Goal: Information Seeking & Learning: Learn about a topic

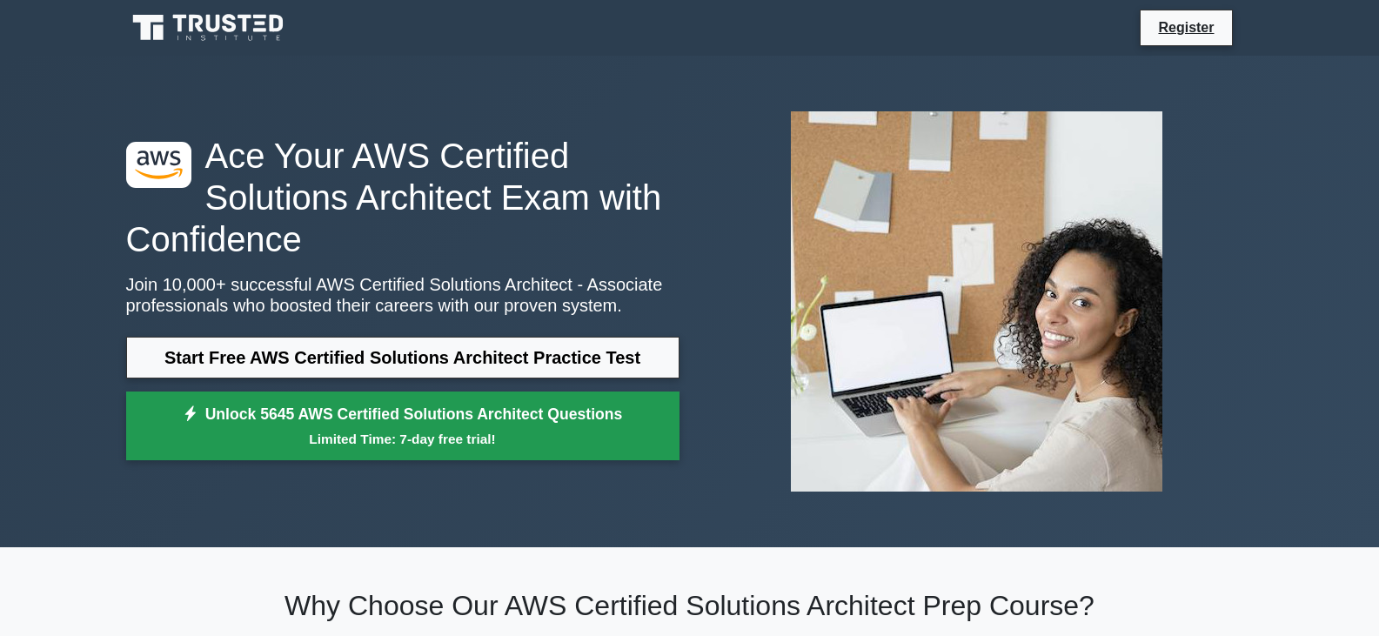
click at [476, 407] on link "Unlock 5645 AWS Certified Solutions Architect Questions Limited Time: 7-day fre…" at bounding box center [402, 427] width 553 height 70
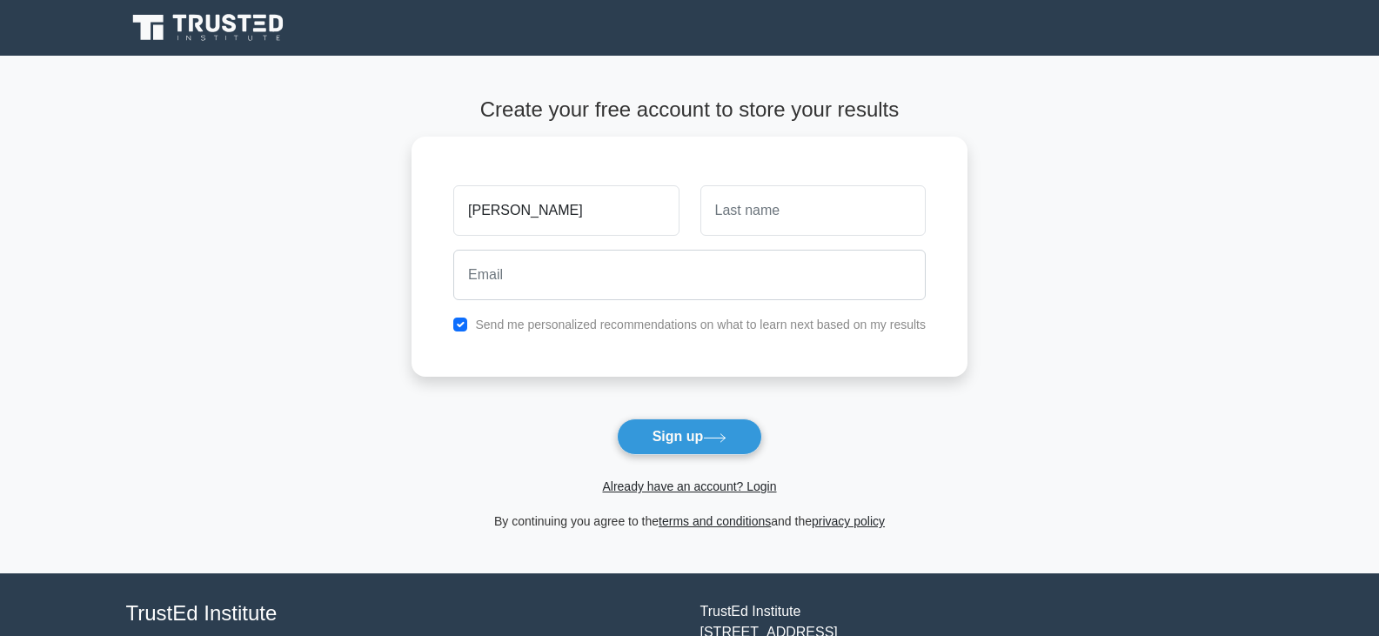
type input "Jorge"
type input "Diogo"
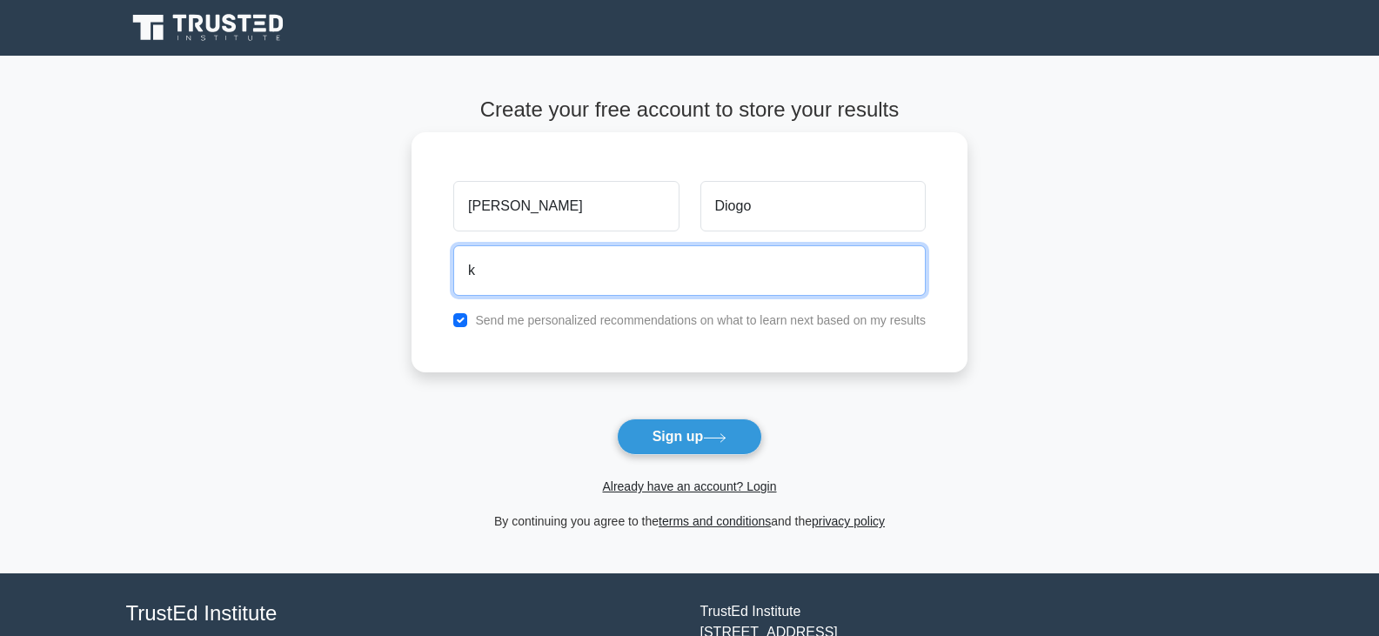
type input "kissangealmeida@gmail.com"
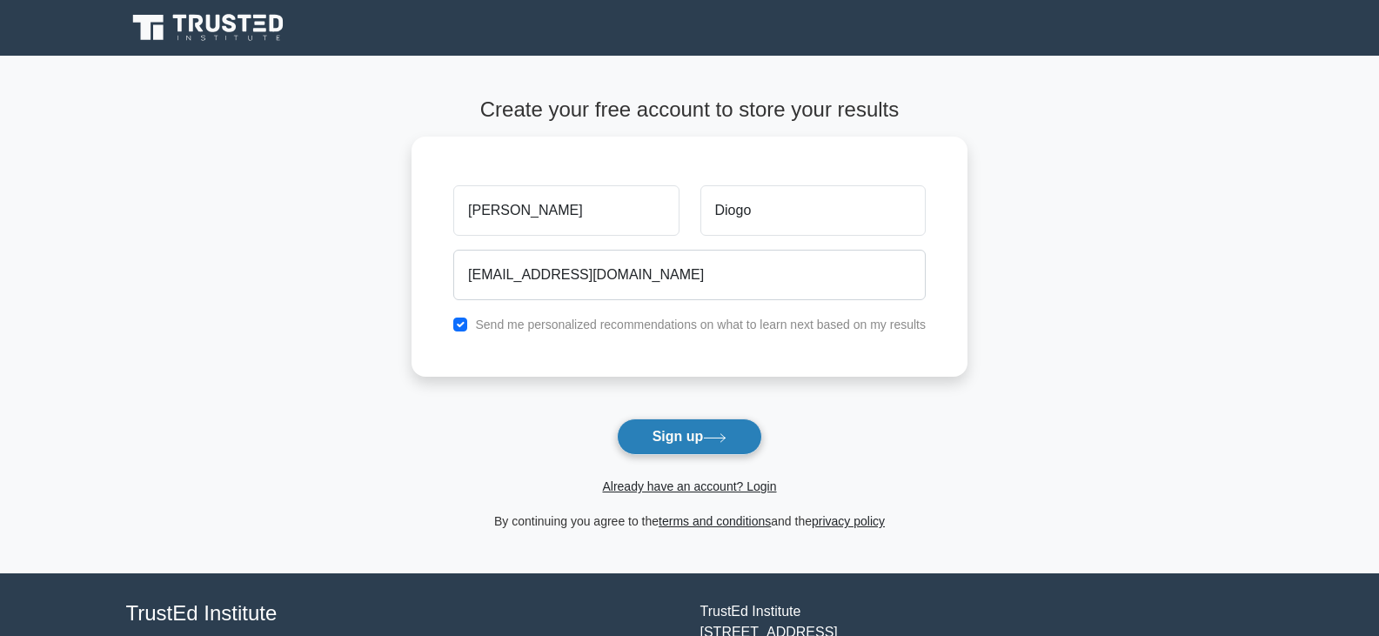
click at [701, 443] on button "Sign up" at bounding box center [690, 437] width 146 height 37
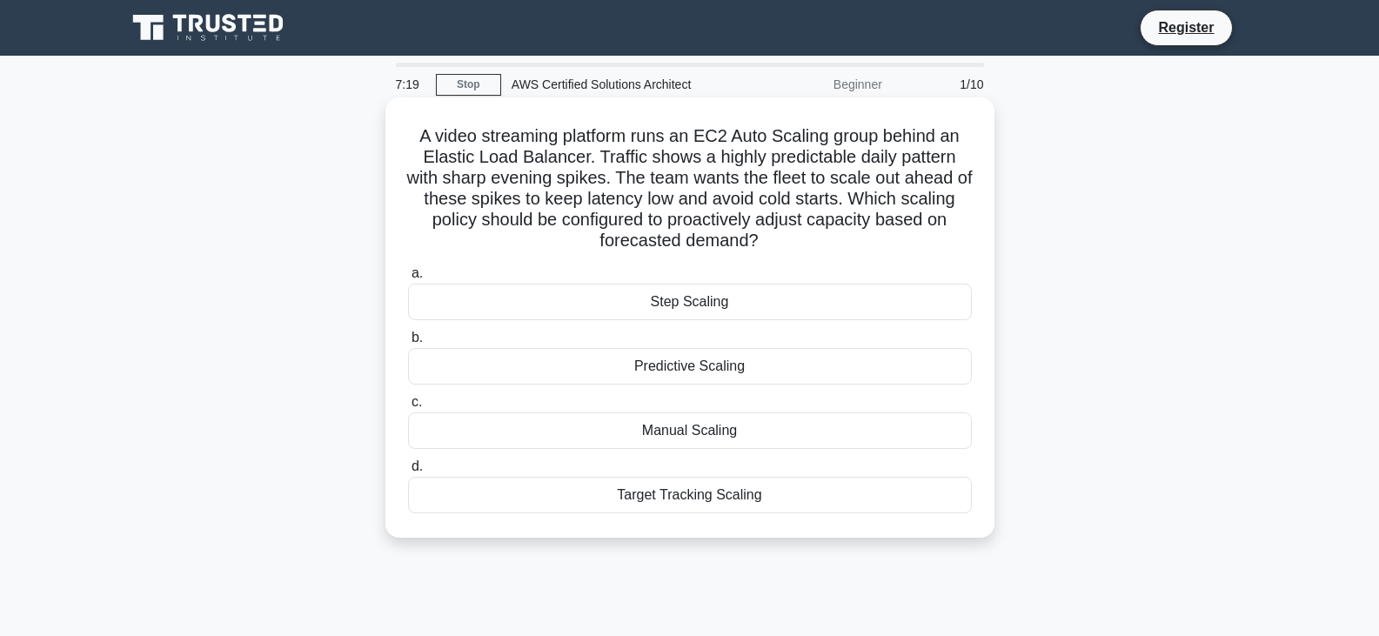
click at [690, 365] on div "Predictive Scaling" at bounding box center [690, 366] width 564 height 37
click at [408, 344] on input "b. Predictive Scaling" at bounding box center [408, 337] width 0 height 11
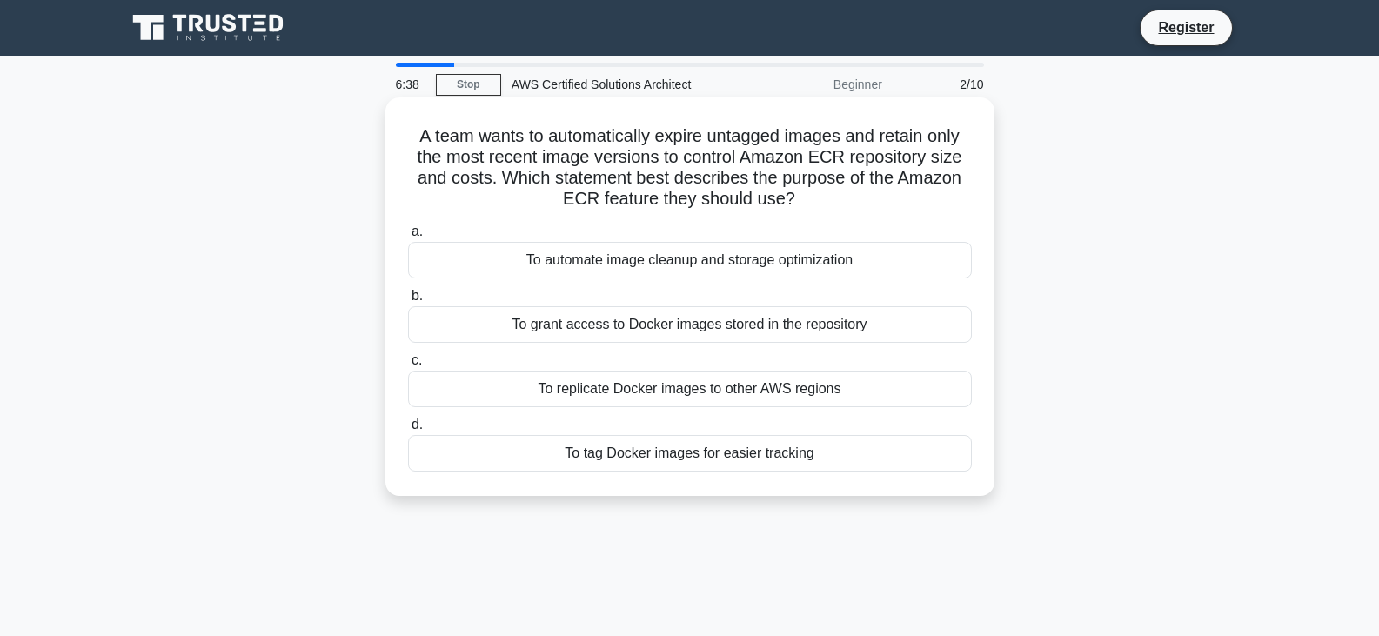
click at [703, 267] on div "To automate image cleanup and storage optimization" at bounding box center [690, 260] width 564 height 37
click at [408, 238] on input "a. To automate image cleanup and storage optimization" at bounding box center [408, 231] width 0 height 11
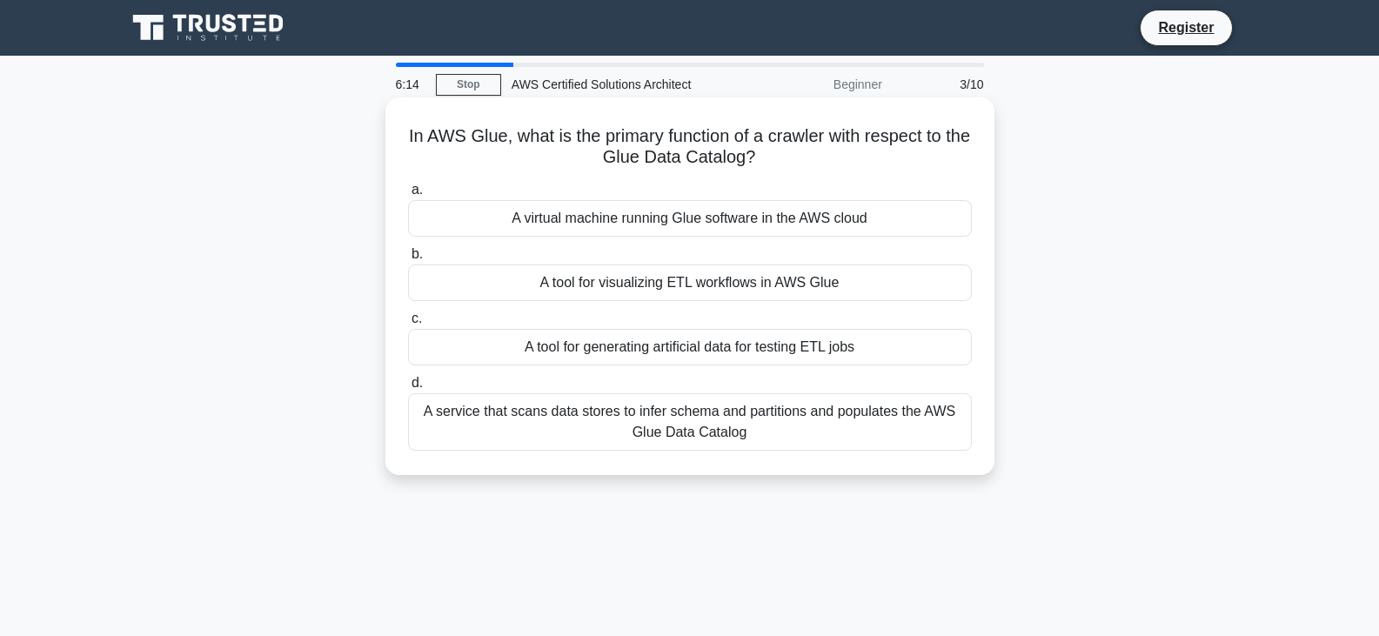
click at [746, 426] on div "A service that scans data stores to infer schema and partitions and populates t…" at bounding box center [690, 421] width 564 height 57
click at [408, 389] on input "d. A service that scans data stores to infer schema and partitions and populate…" at bounding box center [408, 383] width 0 height 11
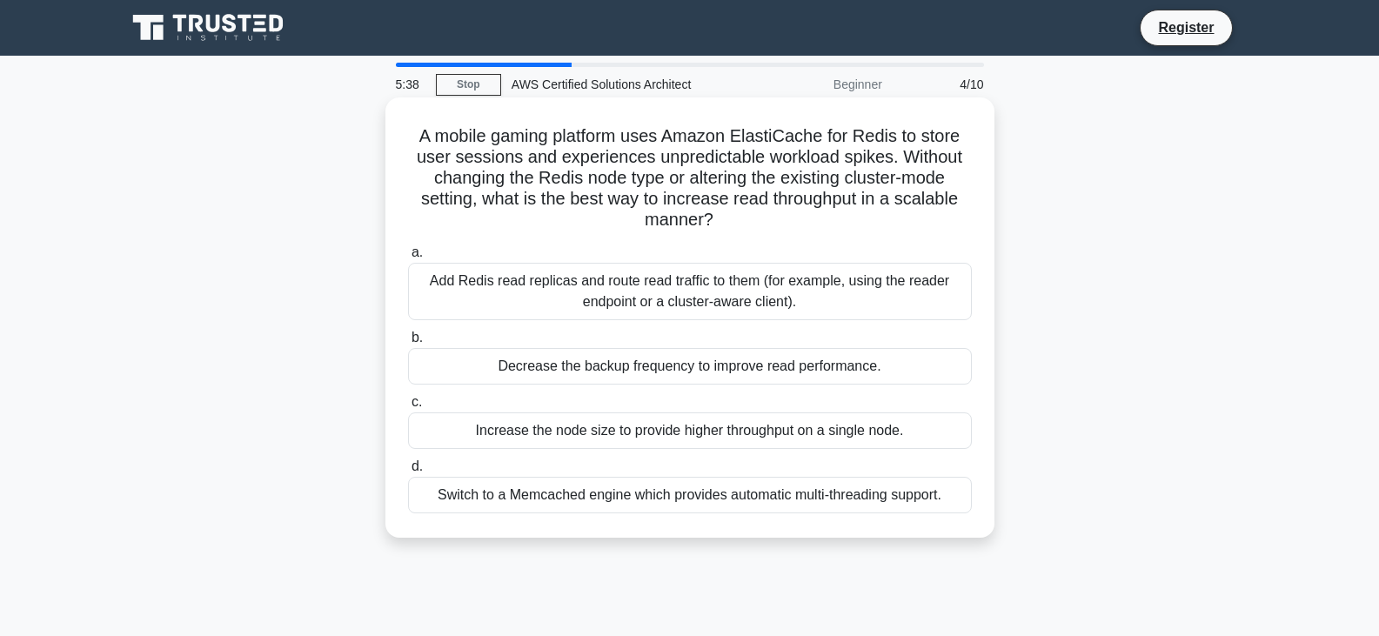
click at [752, 502] on div "Switch to a Memcached engine which provides automatic multi-threading support." at bounding box center [690, 495] width 564 height 37
click at [408, 472] on input "d. Switch to a Memcached engine which provides automatic multi-threading suppor…" at bounding box center [408, 466] width 0 height 11
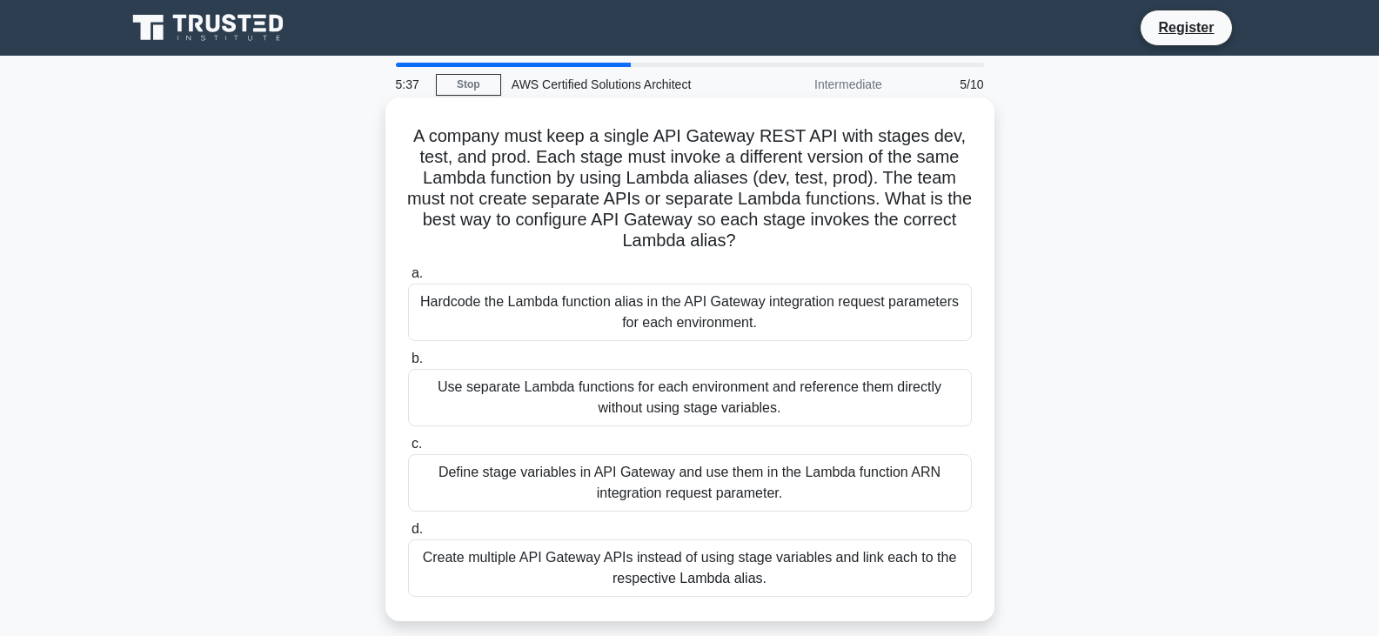
click at [769, 399] on div "Use separate Lambda functions for each environment and reference them directly …" at bounding box center [690, 397] width 564 height 57
click at [408, 365] on input "b. Use separate Lambda functions for each environment and reference them direct…" at bounding box center [408, 358] width 0 height 11
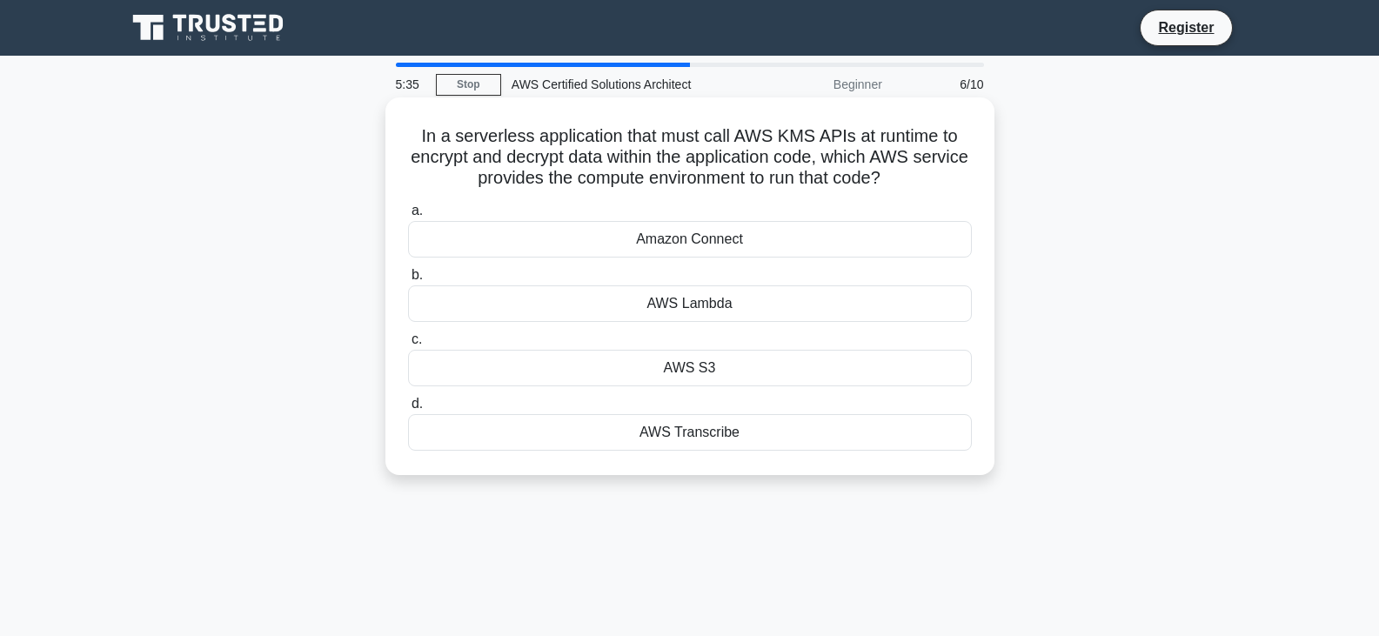
click at [768, 385] on div "AWS S3" at bounding box center [690, 368] width 564 height 37
click at [408, 345] on input "c. AWS S3" at bounding box center [408, 339] width 0 height 11
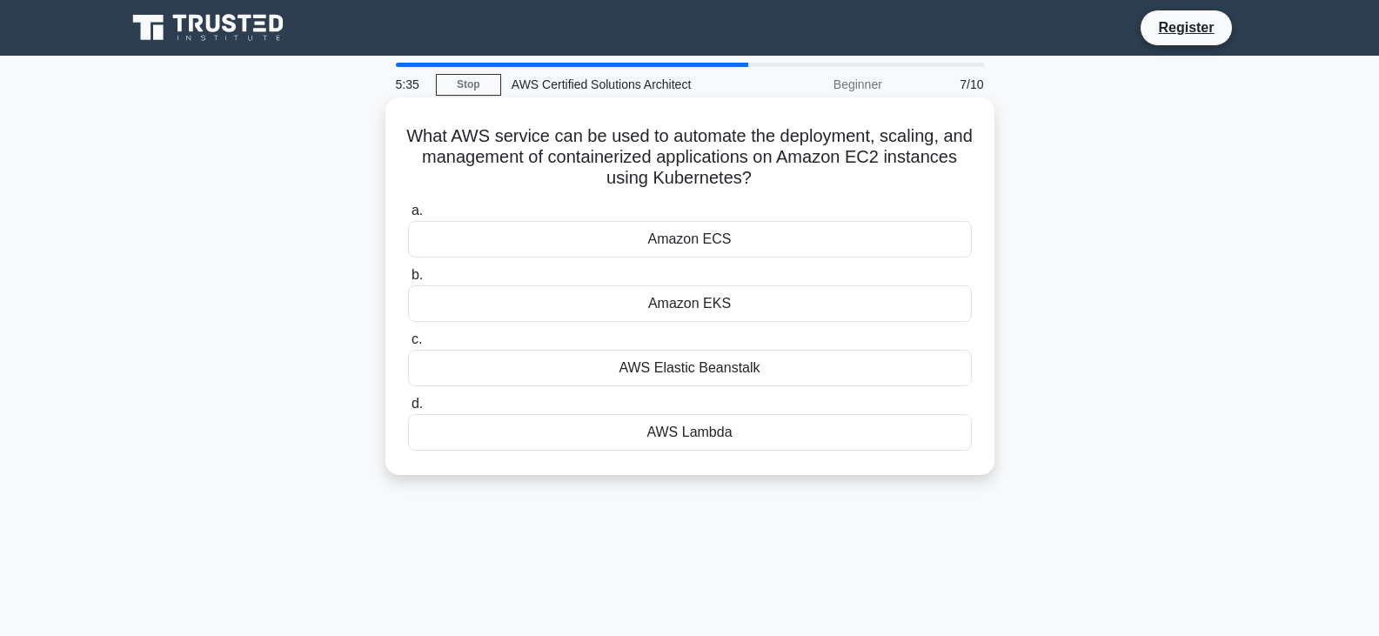
click at [767, 367] on div "AWS Elastic Beanstalk" at bounding box center [690, 368] width 564 height 37
click at [408, 345] on input "c. AWS Elastic Beanstalk" at bounding box center [408, 339] width 0 height 11
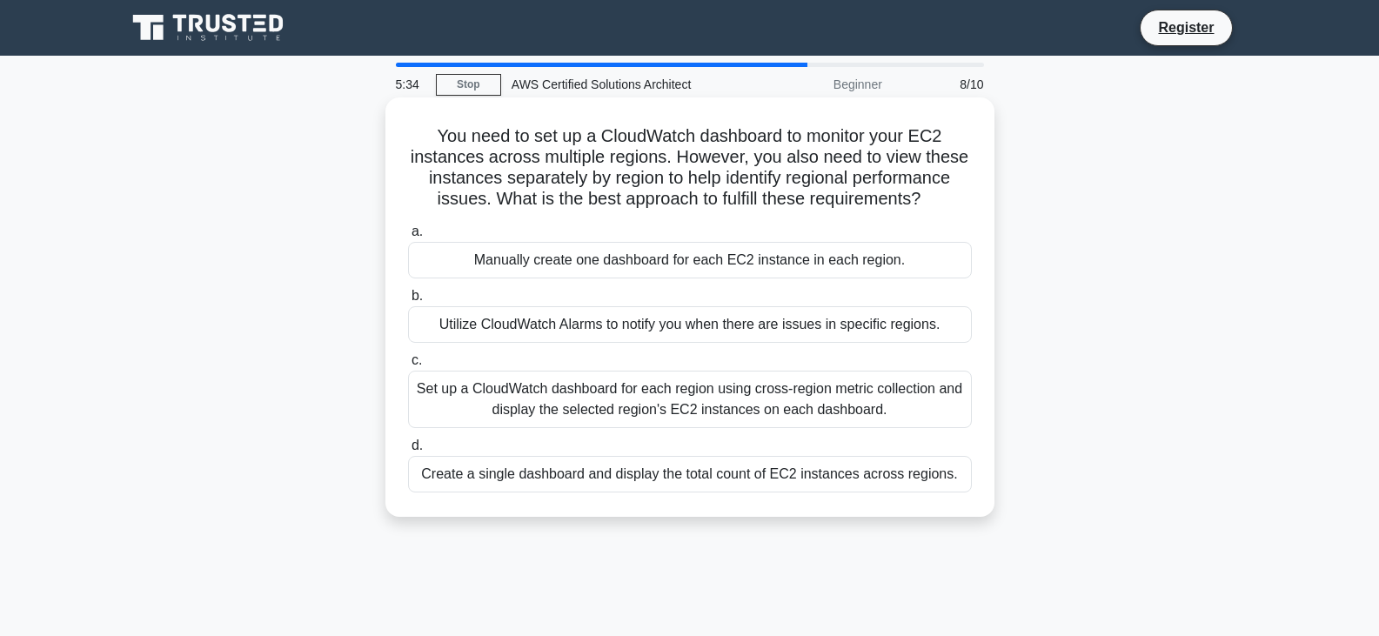
click at [767, 316] on div "Utilize CloudWatch Alarms to notify you when there are issues in specific regio…" at bounding box center [690, 324] width 564 height 37
click at [408, 302] on input "b. Utilize CloudWatch Alarms to notify you when there are issues in specific re…" at bounding box center [408, 296] width 0 height 11
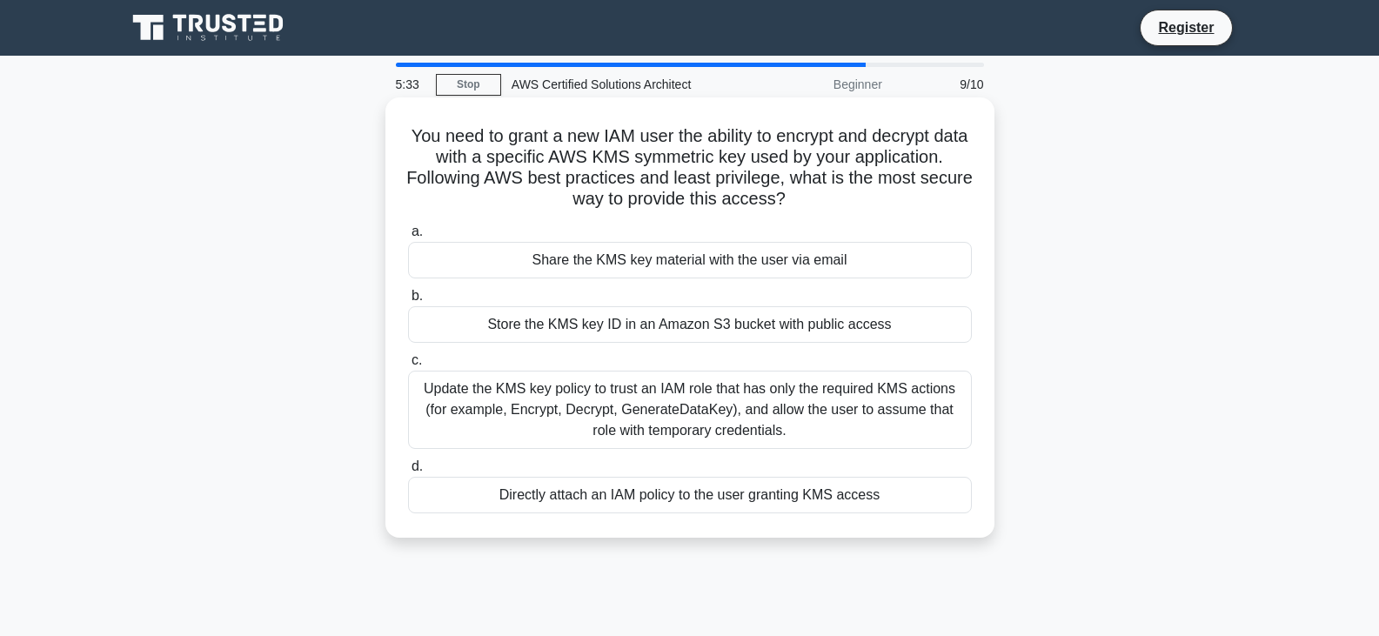
click at [763, 392] on div "Update the KMS key policy to trust an IAM role that has only the required KMS a…" at bounding box center [690, 410] width 564 height 78
click at [408, 366] on input "c. Update the KMS key policy to trust an IAM role that has only the required KM…" at bounding box center [408, 360] width 0 height 11
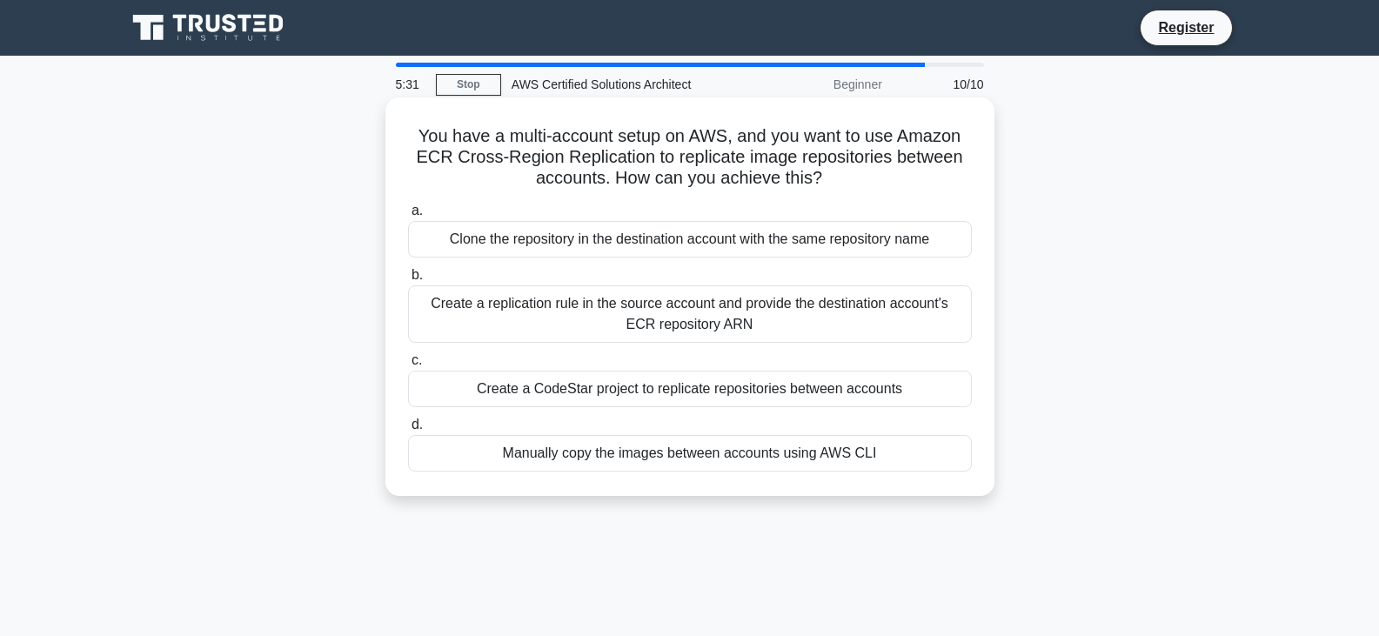
click at [773, 330] on div "Create a replication rule in the source account and provide the destination acc…" at bounding box center [690, 313] width 564 height 57
click at [408, 281] on input "b. Create a replication rule in the source account and provide the destination …" at bounding box center [408, 275] width 0 height 11
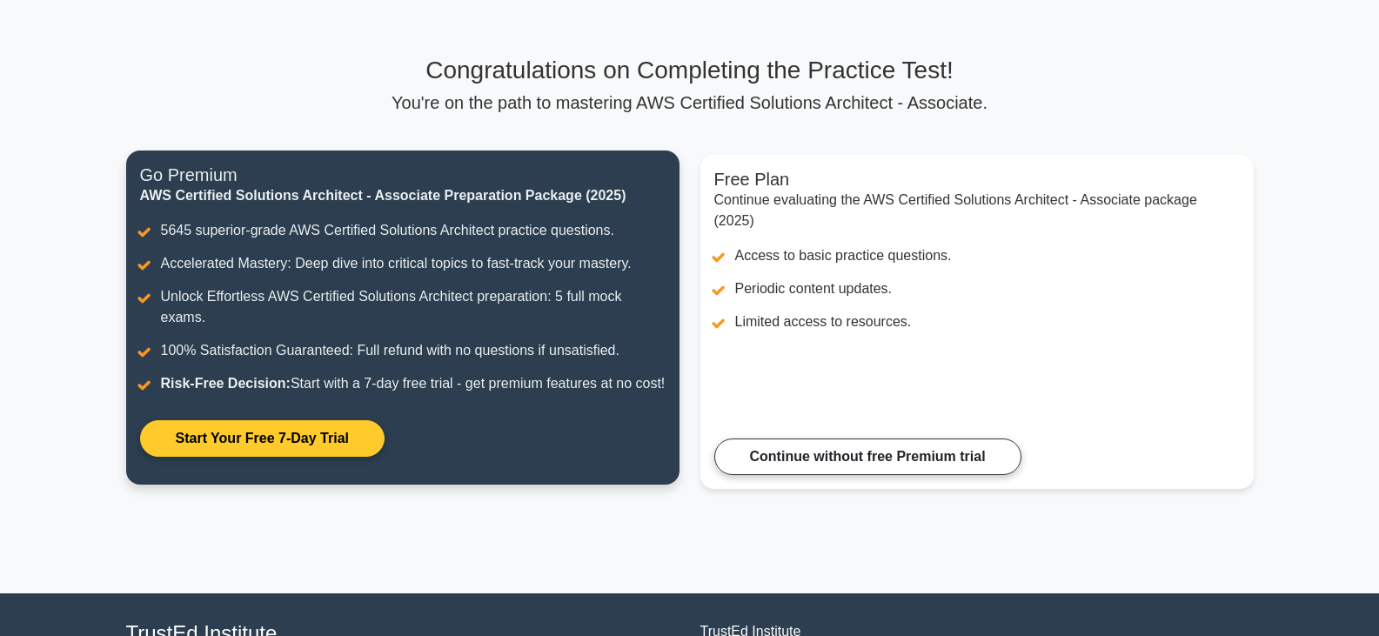
scroll to position [80, 0]
